Goal: Answer question/provide support

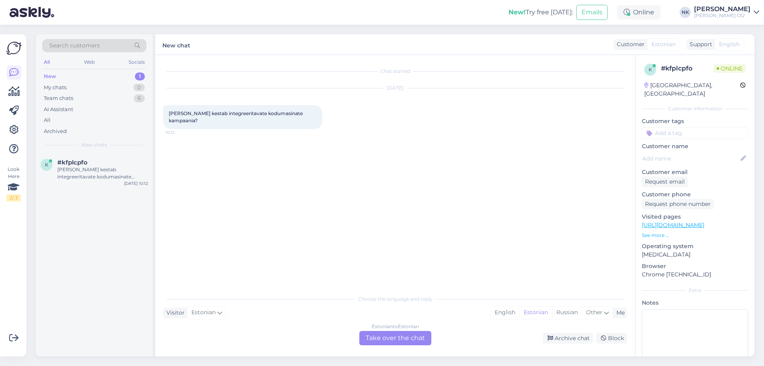
click at [384, 337] on div "Estonian to Estonian Take over the chat" at bounding box center [395, 338] width 72 height 14
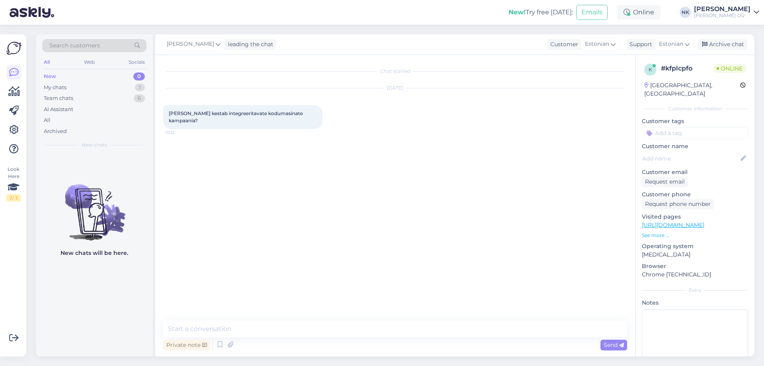
click at [668, 221] on link "[URL][DOMAIN_NAME]" at bounding box center [673, 224] width 62 height 7
click at [283, 324] on textarea at bounding box center [395, 328] width 464 height 17
click at [282, 326] on textarea at bounding box center [395, 328] width 464 height 17
click at [224, 326] on textarea "Еук" at bounding box center [395, 328] width 464 height 17
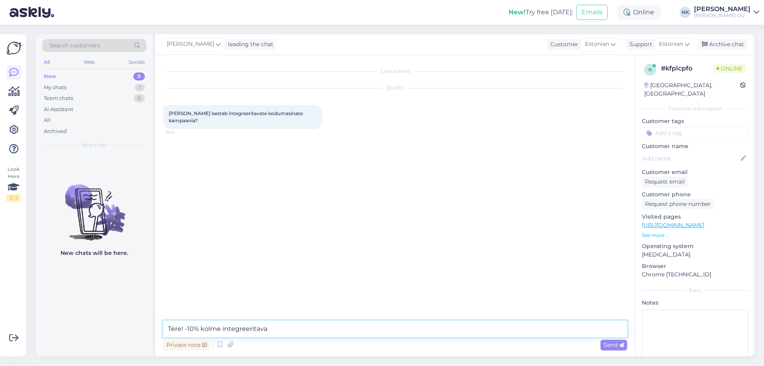
click at [292, 325] on textarea "Tere! -10% kolme integreeritava" at bounding box center [395, 328] width 464 height 17
click at [452, 329] on textarea "Tere! -10% kolme integreeritava kodumasina puhul on meie püsikampaania" at bounding box center [395, 328] width 464 height 17
click at [488, 330] on textarea "Tere! -10% kolme integreeritava kodumasina puhul on meie püsikampaania, sellel …" at bounding box center [395, 328] width 464 height 17
type textarea "Tere! -10% kolme integreeritava kodumasina puhul on meie püsikampaania, sellel …"
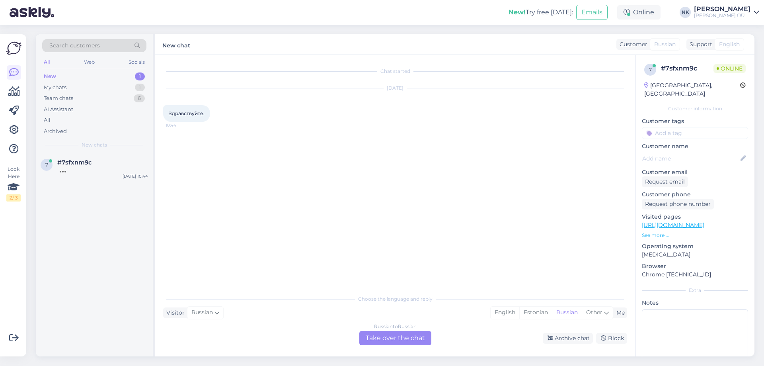
click at [386, 343] on div "Russian to Russian Take over the chat" at bounding box center [395, 338] width 72 height 14
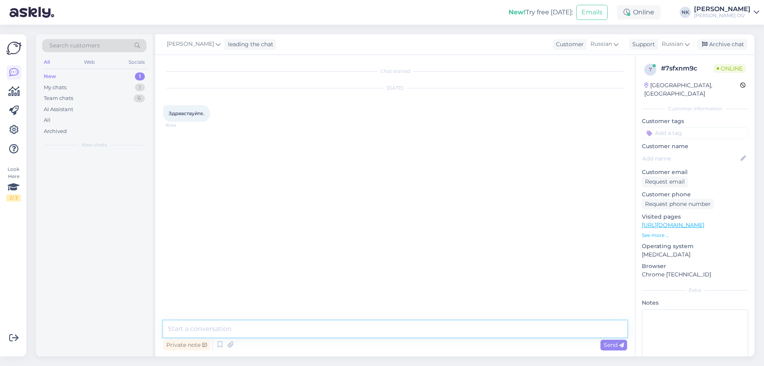
click at [351, 335] on textarea at bounding box center [395, 328] width 464 height 17
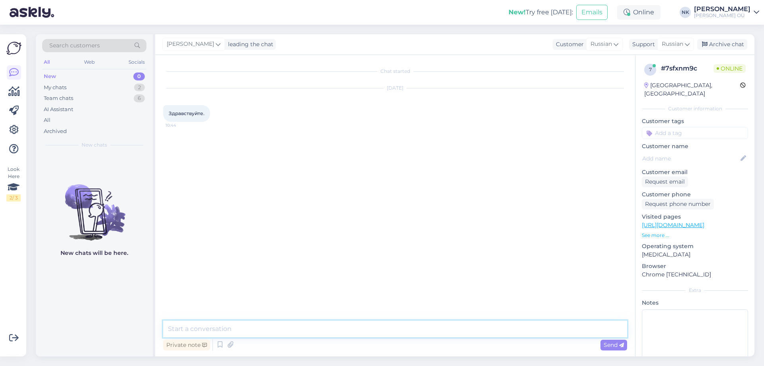
click at [314, 335] on textarea at bounding box center [395, 328] width 464 height 17
type textarea "Здравствуйте! Чем могу помочь?"
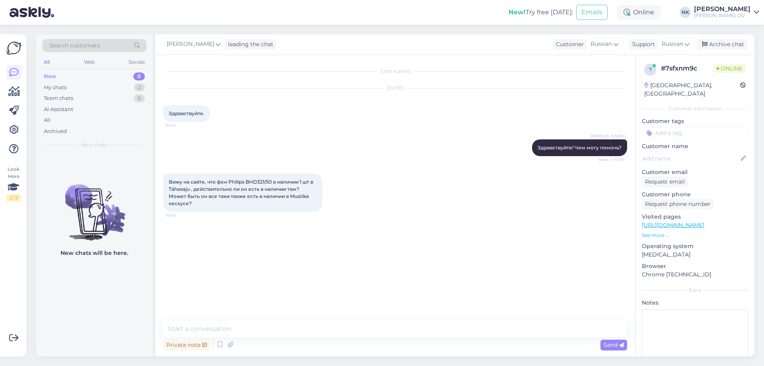
click at [681, 221] on link "[URL][DOMAIN_NAME]" at bounding box center [673, 224] width 62 height 7
click at [234, 321] on textarea at bounding box center [395, 328] width 464 height 17
type textarea "[PERSON_NAME]"
click at [353, 327] on textarea "Наличие товаров на сайте как правило соовтетств" at bounding box center [395, 328] width 464 height 17
click at [348, 324] on textarea "Наличие товаров на сайте как правило соовтетств" at bounding box center [395, 328] width 464 height 17
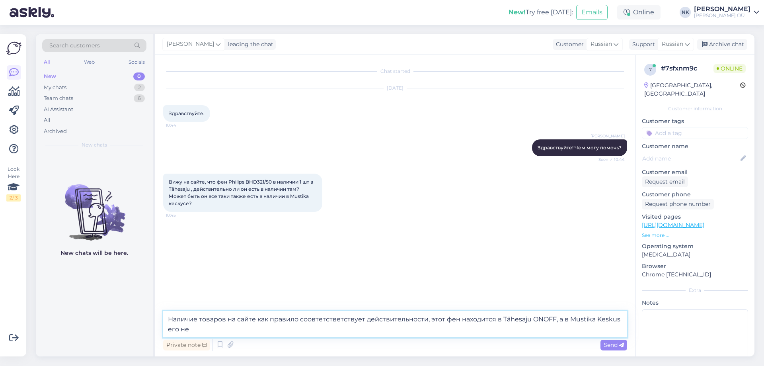
type textarea "Наличие товаров на сайте как правило соовтетстветствует действительности, этот …"
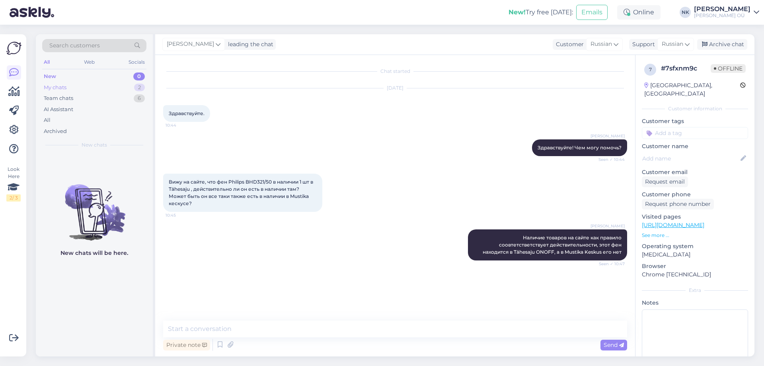
click at [98, 82] on div "My chats 2" at bounding box center [94, 87] width 104 height 11
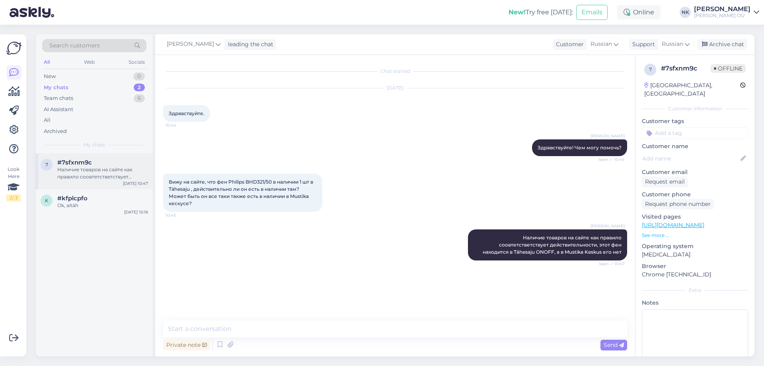
click at [93, 158] on div "7 #7sfxnm9c Наличие товаров на сайте как правило соовтетстветствует действитель…" at bounding box center [94, 171] width 117 height 36
click at [86, 204] on div "Ok, aitäh" at bounding box center [102, 205] width 91 height 7
